Goal: Information Seeking & Learning: Check status

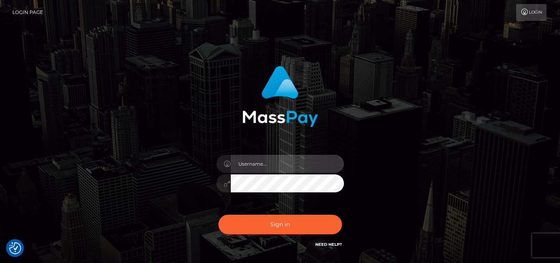
type input "pk.es"
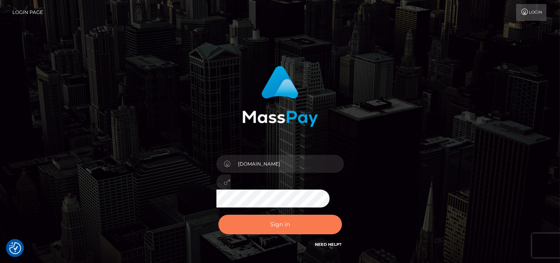
click at [264, 216] on button "Sign in" at bounding box center [281, 225] width 124 height 20
click at [268, 224] on button "Sign in" at bounding box center [281, 225] width 124 height 20
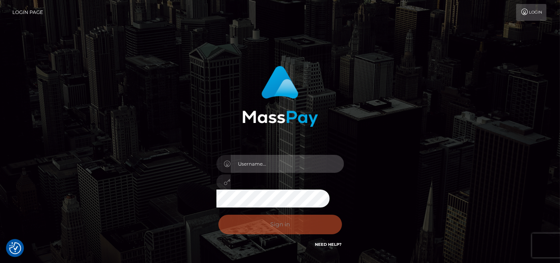
type input "pk.es"
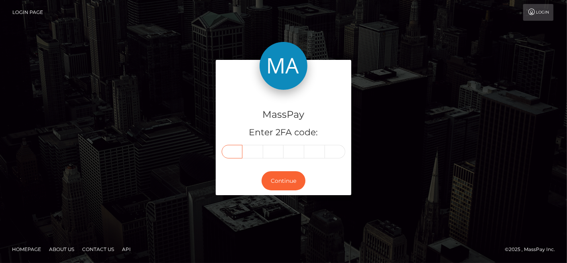
drag, startPoint x: 229, startPoint y: 144, endPoint x: 228, endPoint y: 149, distance: 4.9
paste input "3"
type input "3"
type input "7"
type input "2"
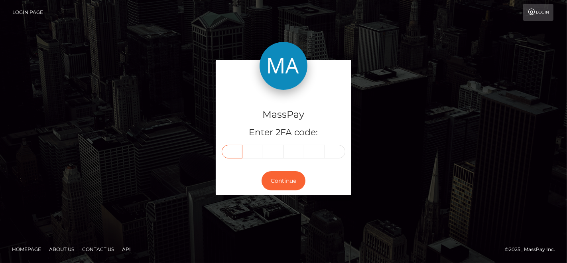
type input "9"
type input "1"
type input "6"
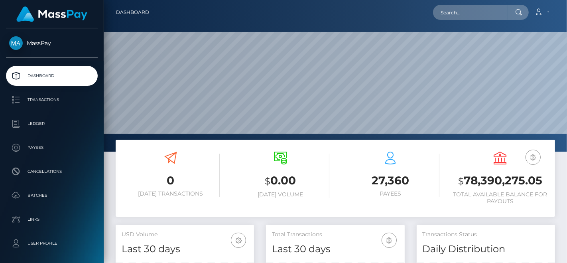
scroll to position [141, 138]
click at [462, 7] on input "text" at bounding box center [470, 12] width 75 height 15
paste input "372916"
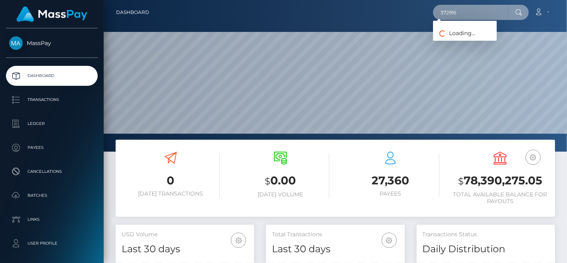
paste input "babycherryblosom77@gmail.com"
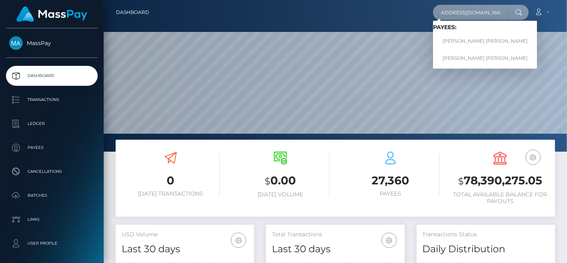
click at [457, 11] on input "babycherryblosom77@gmail.com" at bounding box center [470, 12] width 75 height 15
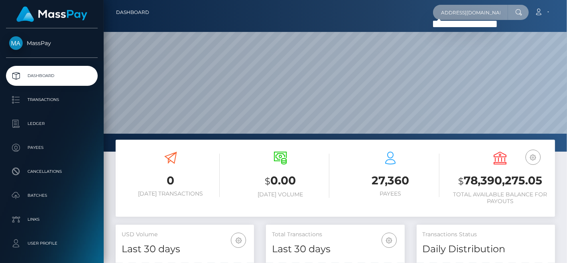
type input "babycherryblossom77@gmail.com"
drag, startPoint x: 508, startPoint y: 12, endPoint x: 386, endPoint y: 12, distance: 122.0
click at [386, 12] on div "babycherryblossom77@gmail.com Loading... Loading... Account Edit Profile Logout" at bounding box center [355, 12] width 399 height 17
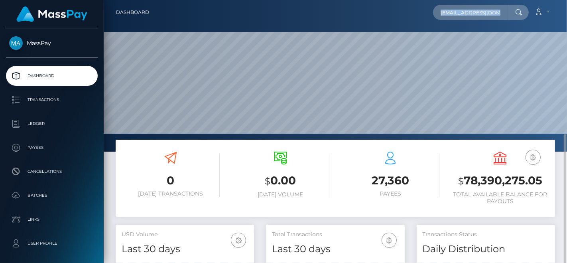
scroll to position [133, 0]
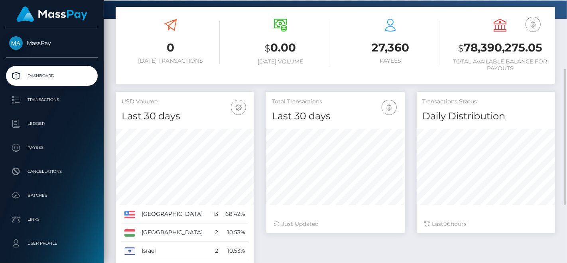
click at [435, 145] on div "Dashboard babycherryblossom77@gmail.com Loading... Loading... 0 $" at bounding box center [335, 131] width 463 height 263
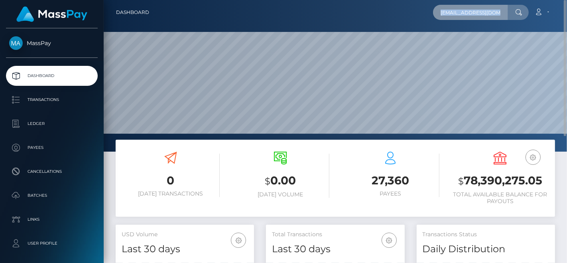
click at [503, 11] on input "babycherryblossom77@gmail.com" at bounding box center [470, 12] width 75 height 15
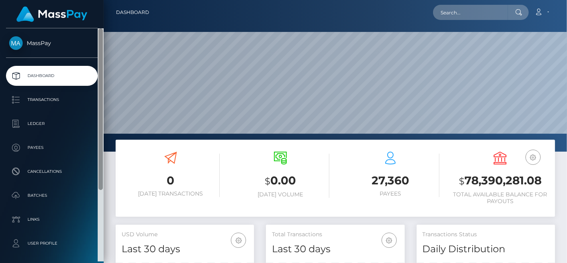
drag, startPoint x: 101, startPoint y: 81, endPoint x: 123, endPoint y: 7, distance: 77.0
click at [123, 8] on div "MassPay Dashboard Transactions Ledger Payees IMG" at bounding box center [283, 131] width 567 height 263
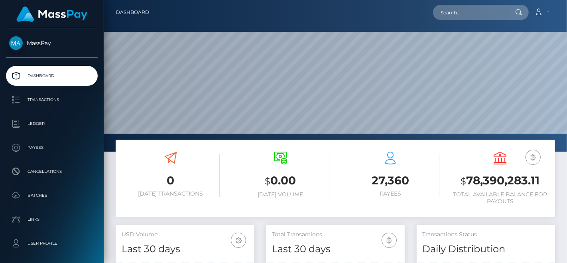
scroll to position [141, 138]
click at [538, 159] on button "button" at bounding box center [533, 157] width 15 height 15
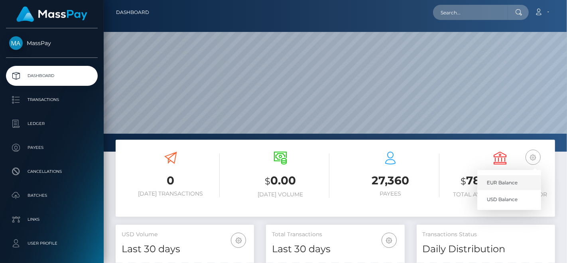
click at [527, 176] on link "EUR Balance" at bounding box center [509, 182] width 64 height 15
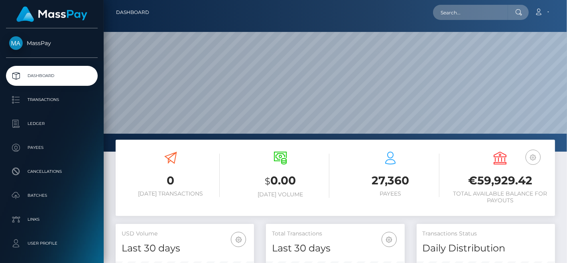
click at [535, 161] on icon "button" at bounding box center [533, 157] width 10 height 10
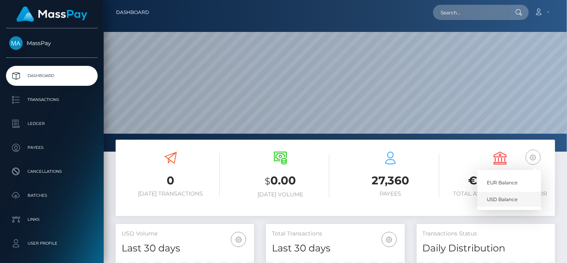
click at [505, 196] on link "USD Balance" at bounding box center [509, 199] width 64 height 15
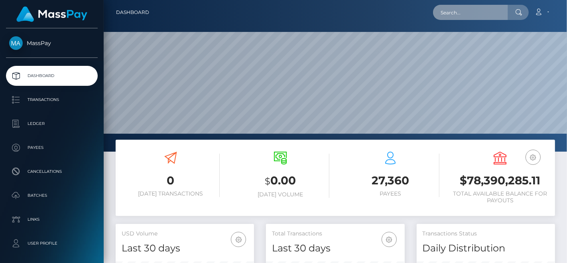
click at [449, 6] on input "text" at bounding box center [470, 12] width 75 height 15
paste input "[EMAIL_ADDRESS][DOMAIN_NAME]"
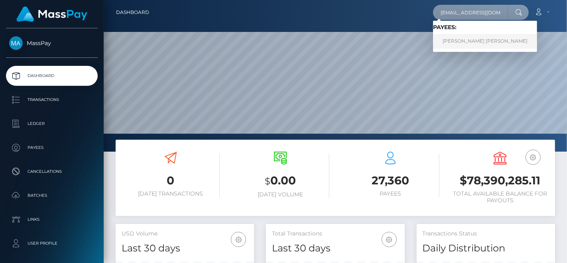
type input "[EMAIL_ADDRESS][DOMAIN_NAME]"
click at [473, 41] on link "YANSI VALESCA MANCIA" at bounding box center [485, 41] width 104 height 15
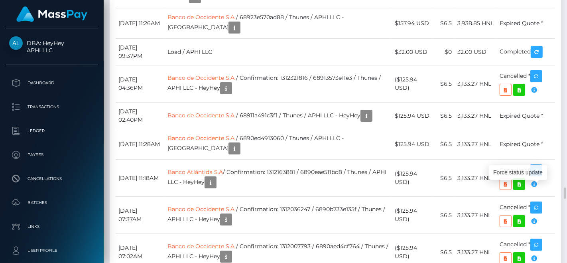
scroll to position [96, 138]
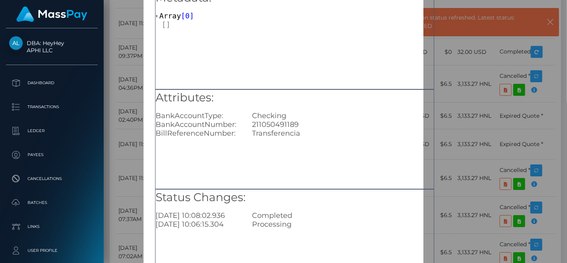
scroll to position [89, 0]
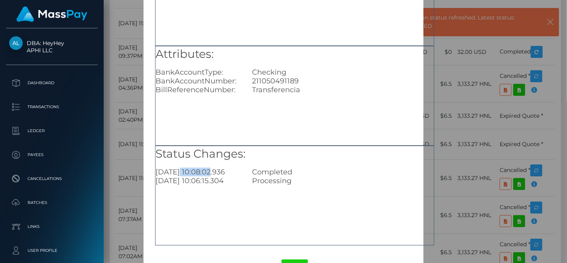
drag, startPoint x: 178, startPoint y: 173, endPoint x: 224, endPoint y: 175, distance: 45.9
click at [219, 175] on div "2025-08-16 10:08:02.936" at bounding box center [198, 172] width 97 height 9
click at [295, 195] on div "Status Changes: 2025-08-16 10:08:02.936 Completed 2025-08-16 10:06:15.304 Proce…" at bounding box center [294, 196] width 279 height 100
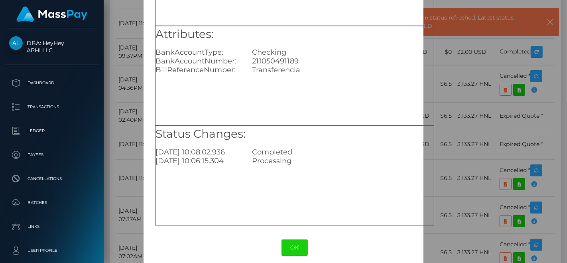
scroll to position [116, 0]
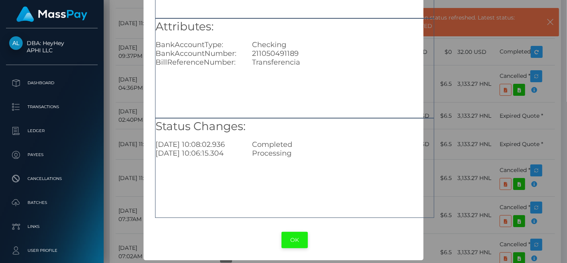
click at [296, 236] on button "OK" at bounding box center [295, 240] width 26 height 16
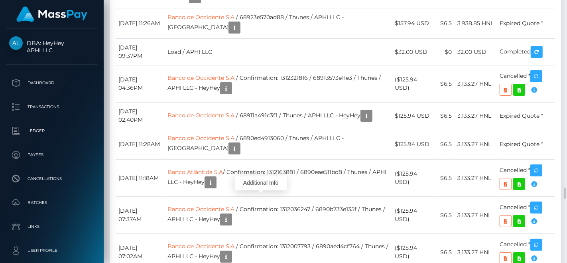
scroll to position [96, 138]
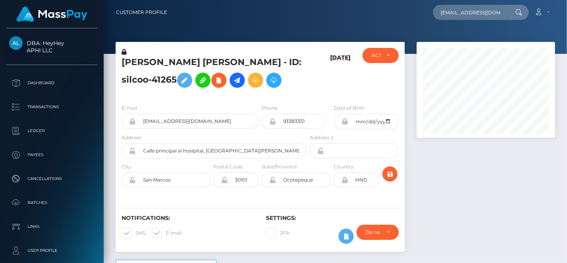
scroll to position [96, 138]
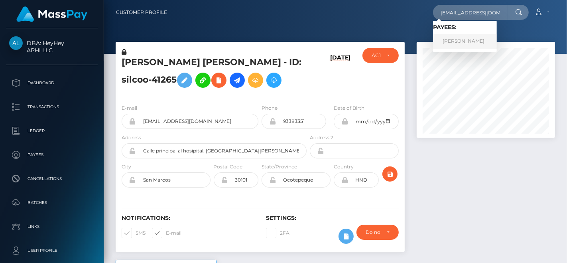
type input "[EMAIL_ADDRESS][DOMAIN_NAME]"
click at [448, 40] on link "[PERSON_NAME]" at bounding box center [465, 41] width 64 height 15
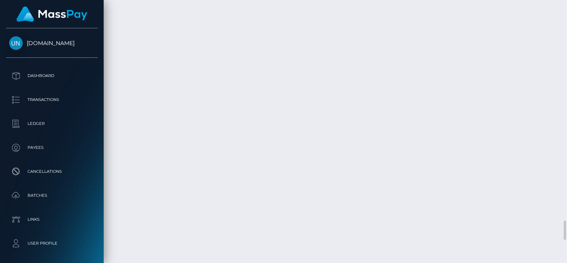
scroll to position [96, 138]
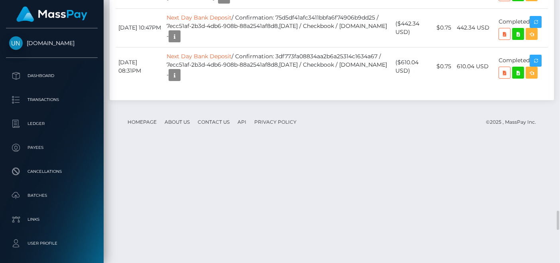
scroll to position [398742, 398702]
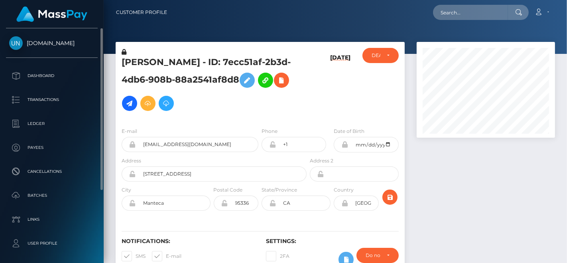
scroll to position [96, 138]
